Goal: Navigation & Orientation: Go to known website

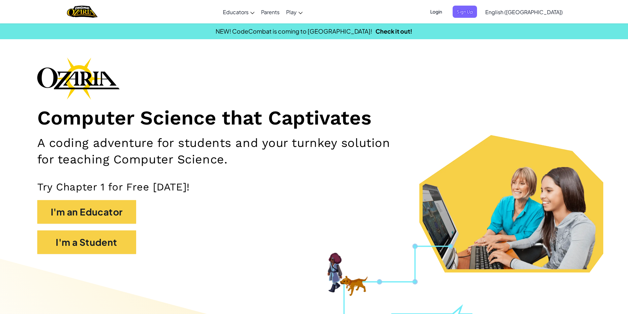
click at [475, 5] on div "Login Sign Up English ([GEOGRAPHIC_DATA]) English ([GEOGRAPHIC_DATA]) English (…" at bounding box center [494, 12] width 143 height 18
click at [471, 17] on div "Login Sign Up English ([GEOGRAPHIC_DATA]) English ([GEOGRAPHIC_DATA]) English (…" at bounding box center [494, 12] width 143 height 18
click at [446, 13] on span "Login" at bounding box center [437, 12] width 20 height 12
